Goal: Transaction & Acquisition: Purchase product/service

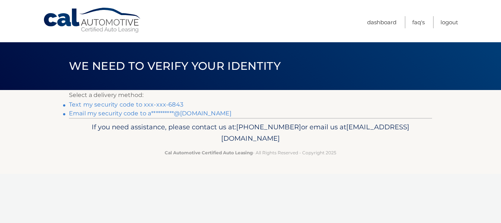
click at [117, 104] on link "Text my security code to xxx-xxx-6843" at bounding box center [126, 104] width 115 height 7
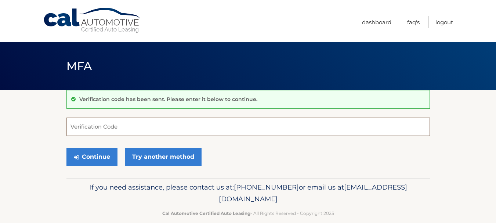
click at [112, 128] on input "Verification Code" at bounding box center [247, 126] width 363 height 18
type input "5"
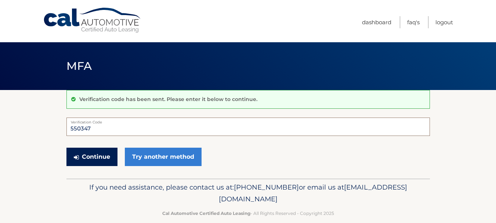
type input "550347"
click at [95, 163] on button "Continue" at bounding box center [91, 157] width 51 height 18
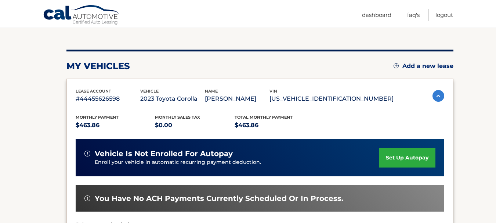
scroll to position [184, 0]
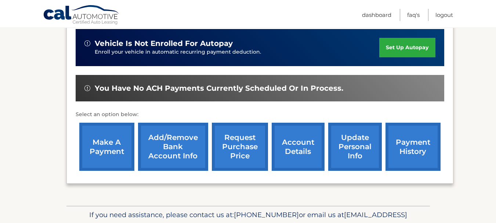
click at [107, 144] on link "make a payment" at bounding box center [106, 147] width 55 height 48
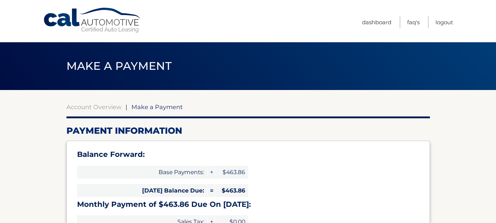
select select "NmYxNWNmMGUtNGIxMS00N2ZjLWFlNjktOGE5NjhhNGZjYWY5"
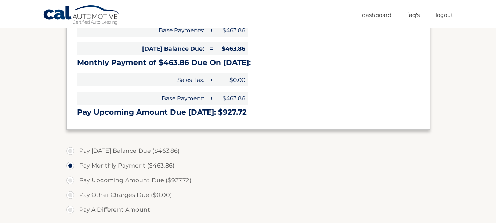
scroll to position [147, 0]
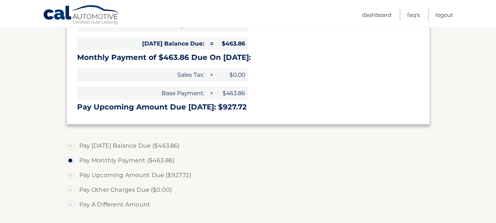
click at [70, 147] on label "Pay Today's Balance Due ($463.86)" at bounding box center [247, 145] width 363 height 15
click at [70, 147] on input "Pay Today's Balance Due ($463.86)" at bounding box center [72, 144] width 7 height 12
radio input "true"
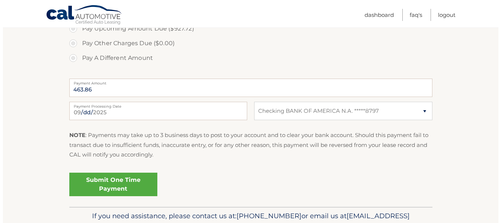
scroll to position [294, 0]
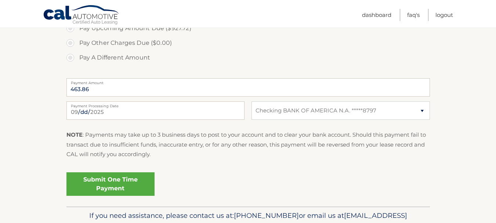
click at [92, 180] on link "Submit One Time Payment" at bounding box center [110, 183] width 88 height 23
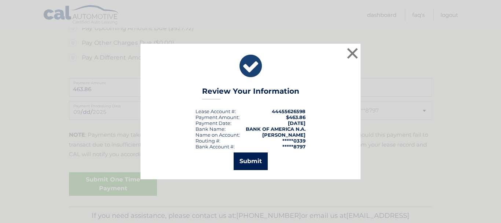
click at [253, 159] on button "Submit" at bounding box center [251, 161] width 34 height 18
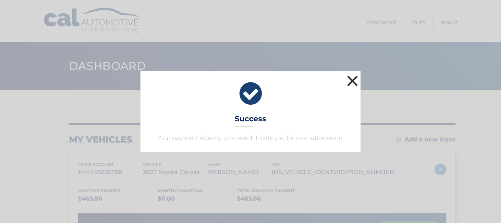
click at [351, 80] on button "×" at bounding box center [352, 80] width 15 height 15
